Goal: Information Seeking & Learning: Learn about a topic

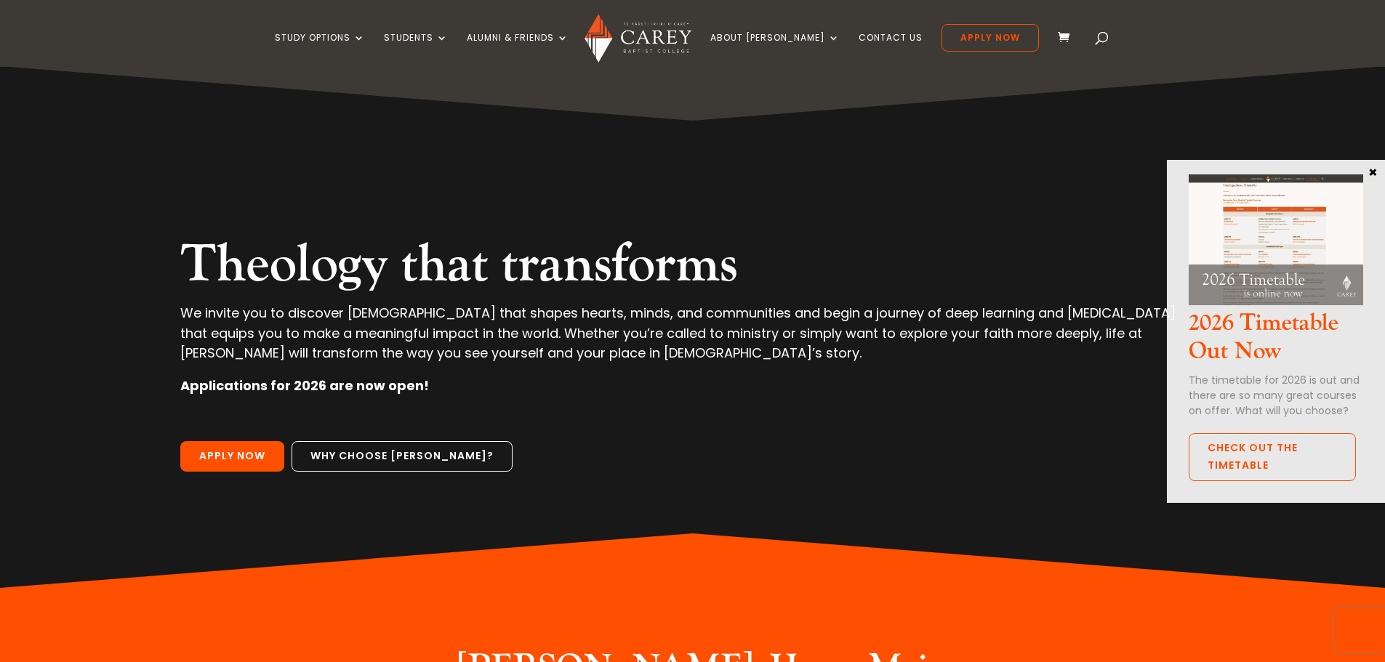
drag, startPoint x: 1374, startPoint y: 169, endPoint x: 1361, endPoint y: 177, distance: 15.0
click at [1374, 169] on button "×" at bounding box center [1373, 171] width 15 height 13
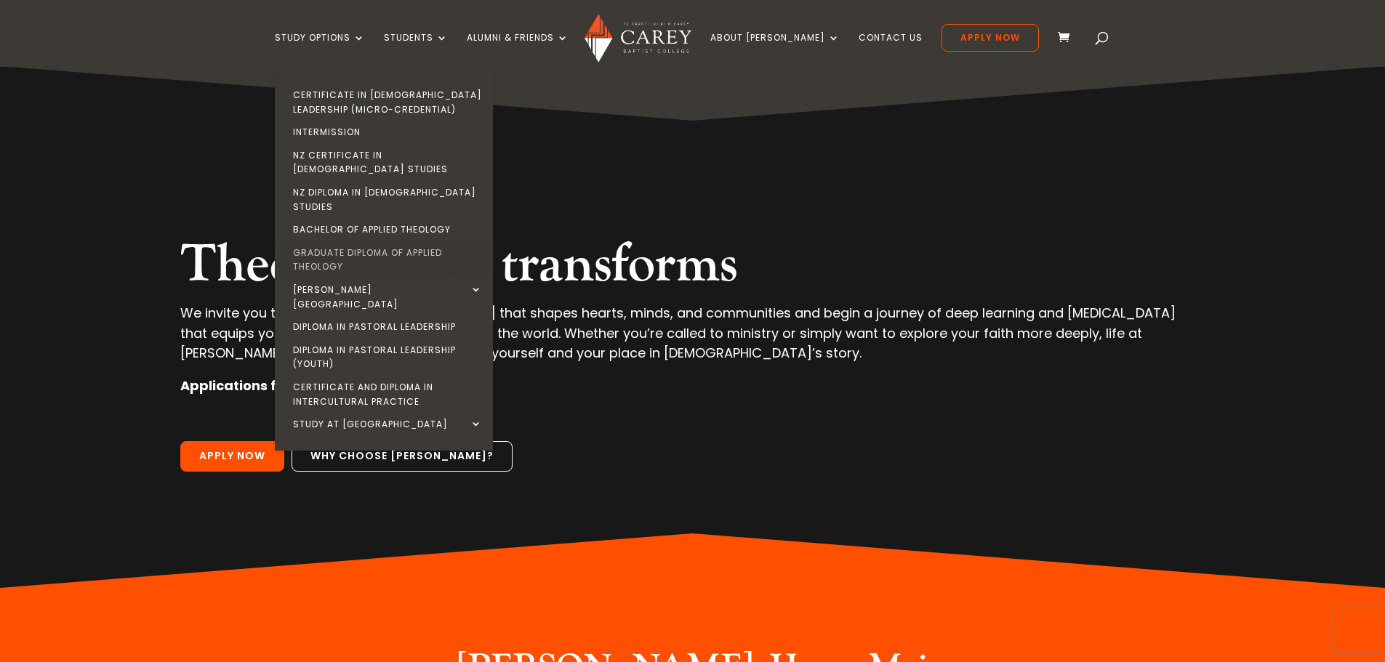
click at [352, 241] on link "Graduate Diploma of Applied Theology" at bounding box center [388, 259] width 218 height 37
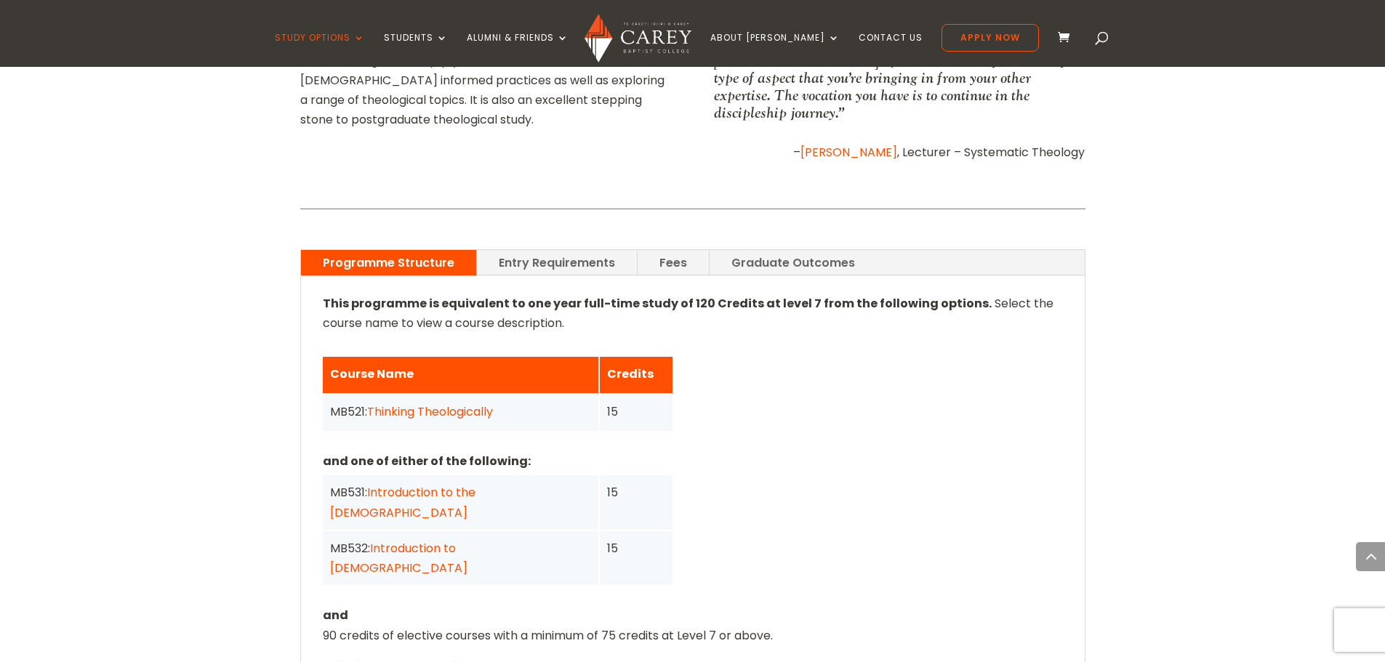
scroll to position [945, 0]
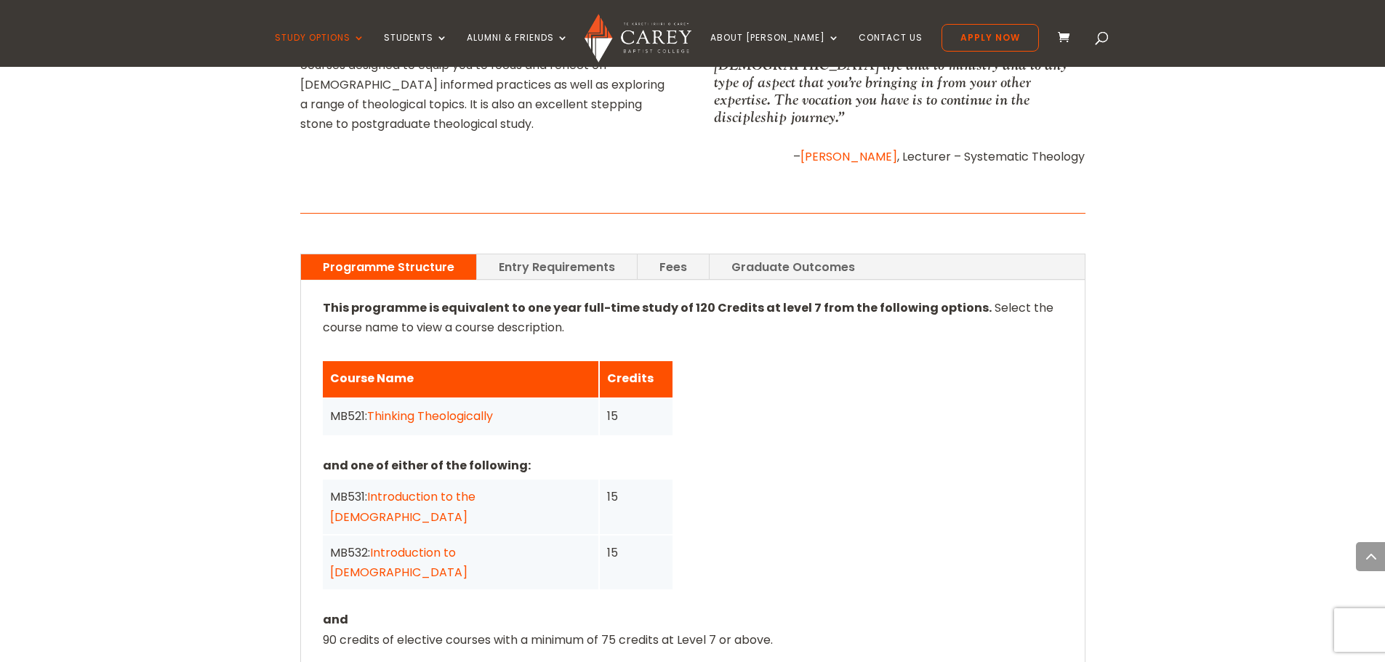
click at [532, 255] on link "Entry Requirements" at bounding box center [557, 267] width 160 height 25
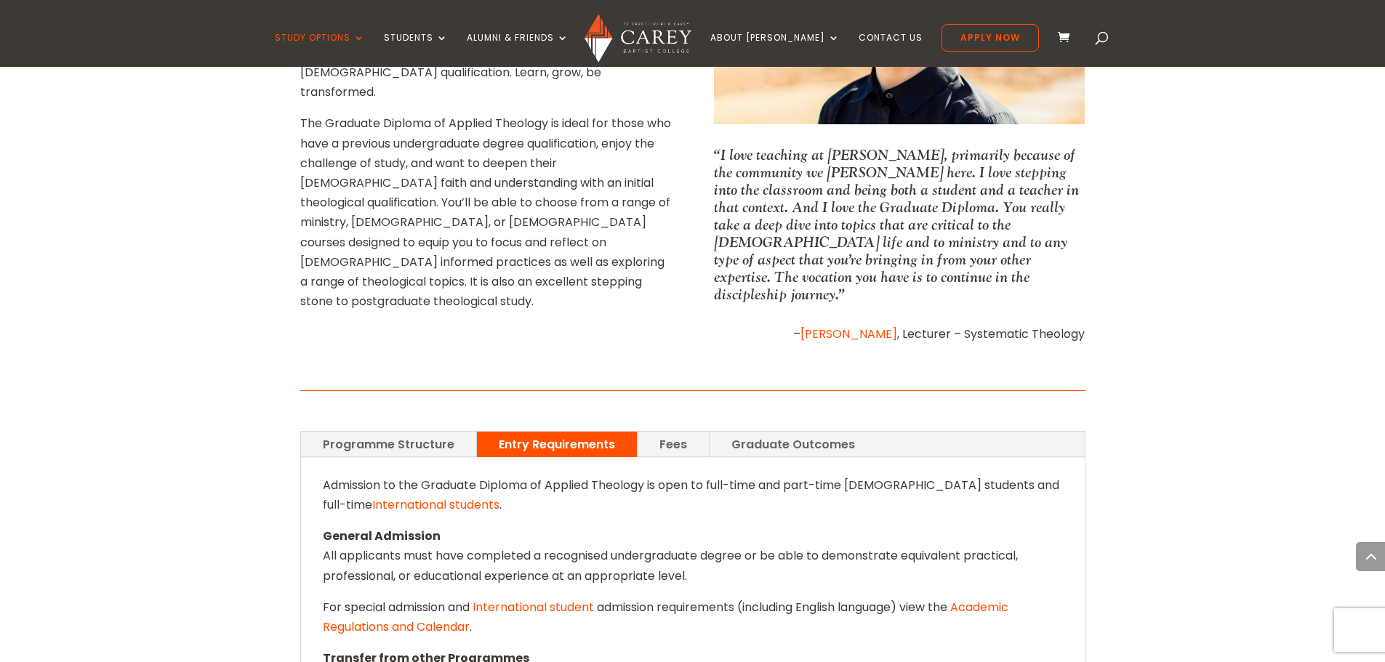
scroll to position [727, 0]
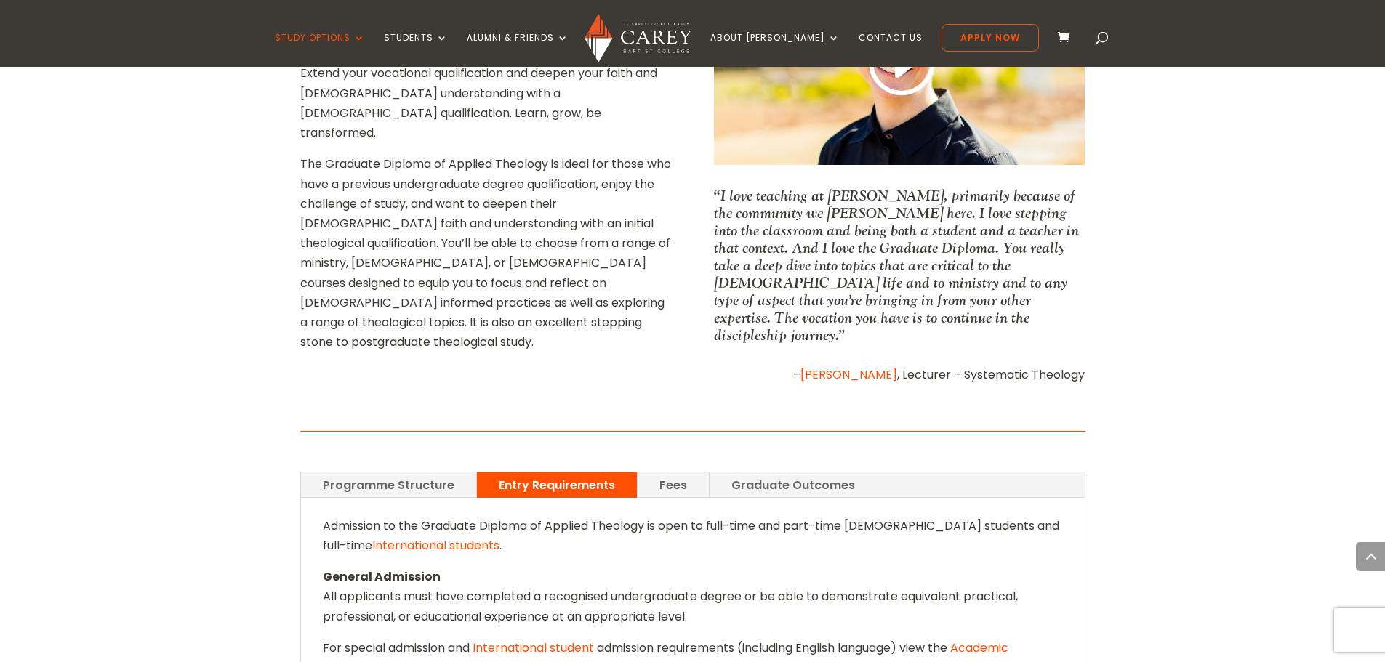
drag, startPoint x: 670, startPoint y: 471, endPoint x: 637, endPoint y: 457, distance: 35.8
click at [670, 473] on link "Fees" at bounding box center [673, 485] width 71 height 25
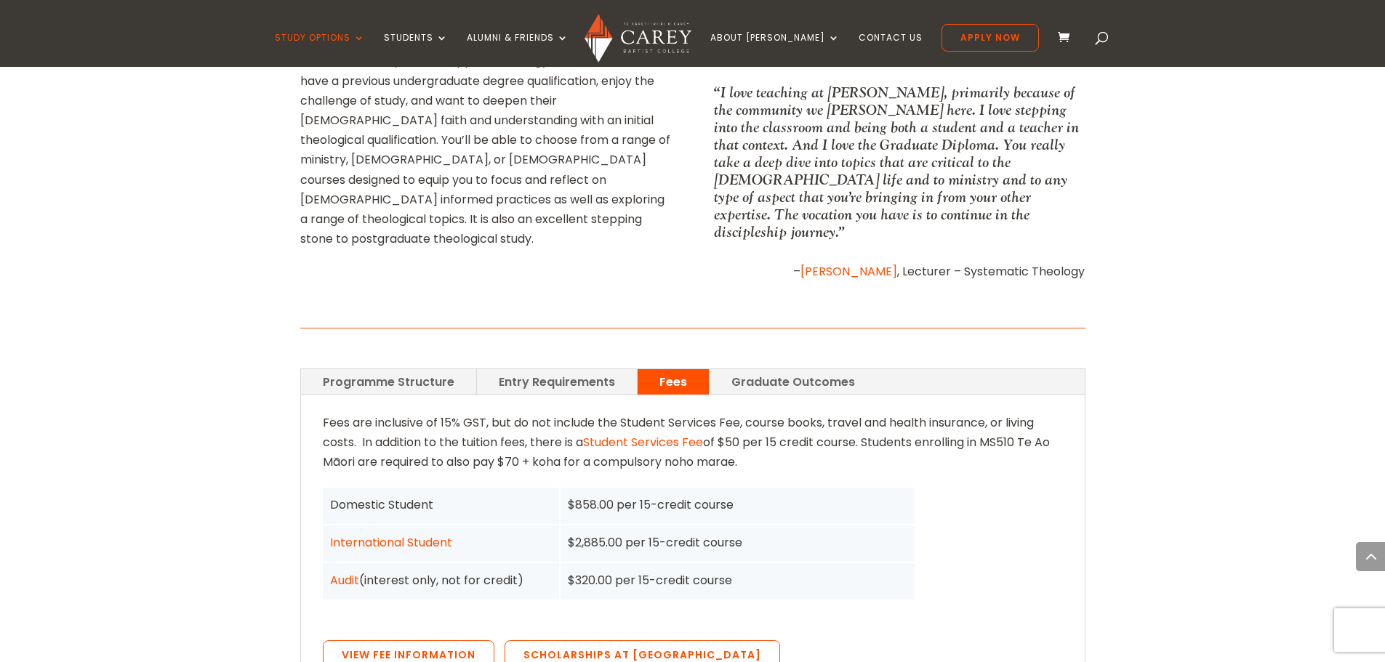
scroll to position [873, 0]
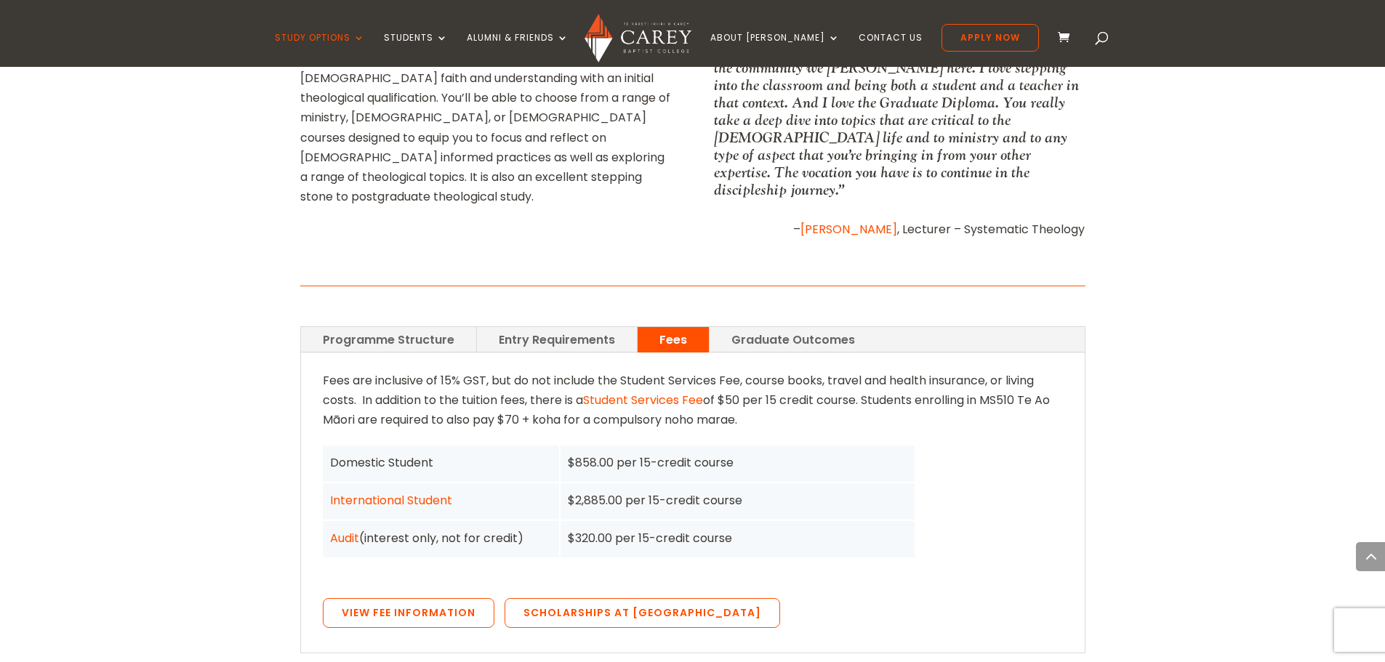
click at [769, 327] on link "Graduate Outcomes" at bounding box center [793, 339] width 167 height 25
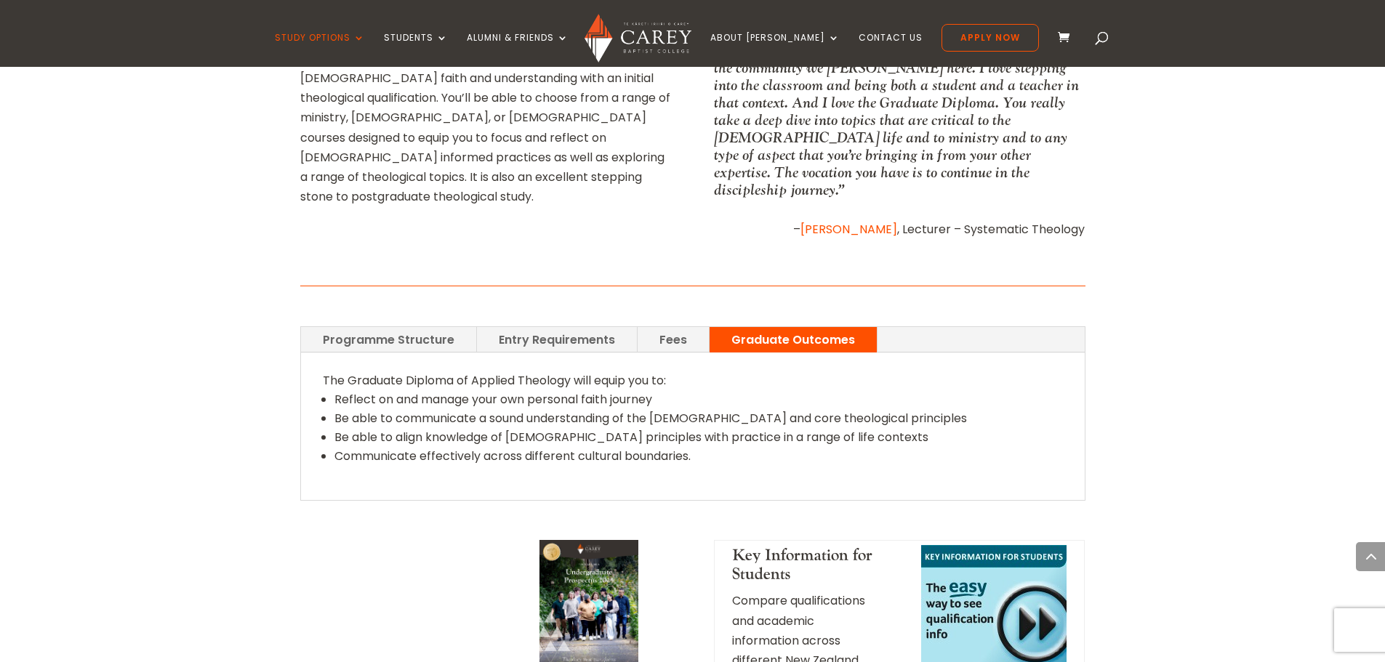
click at [391, 327] on link "Programme Structure" at bounding box center [388, 339] width 175 height 25
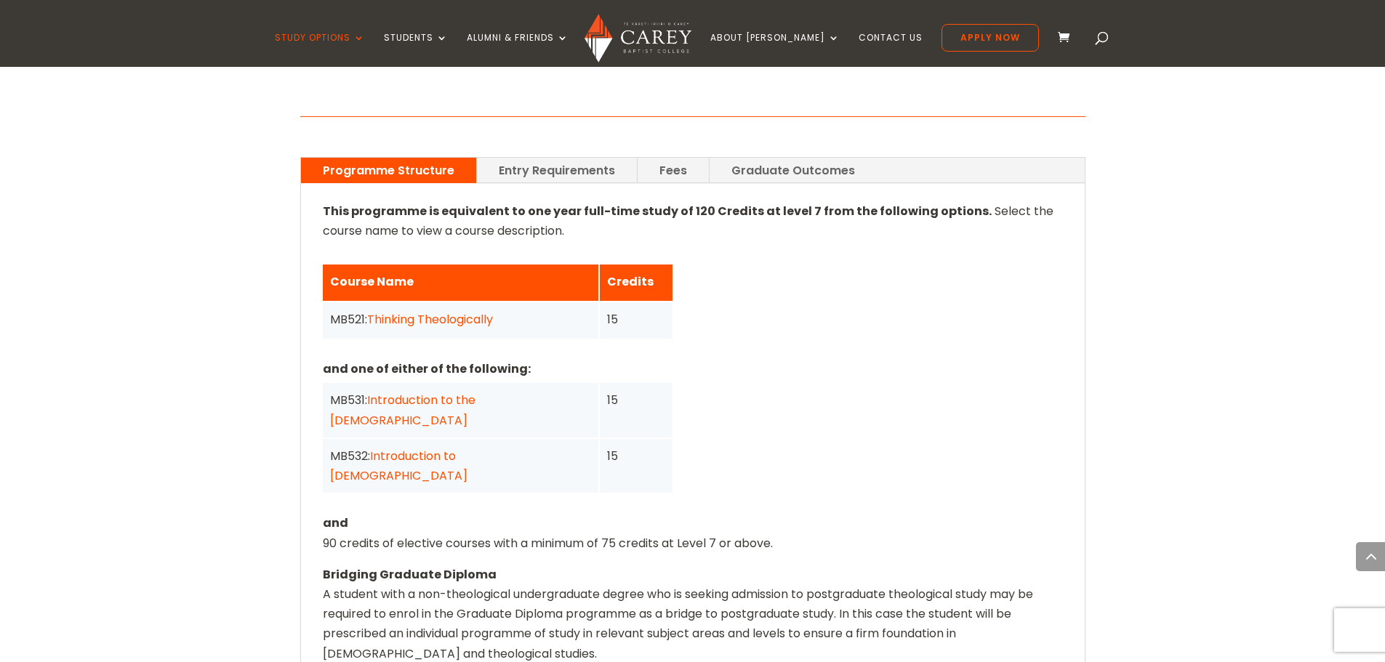
scroll to position [1018, 0]
